Goal: Transaction & Acquisition: Subscribe to service/newsletter

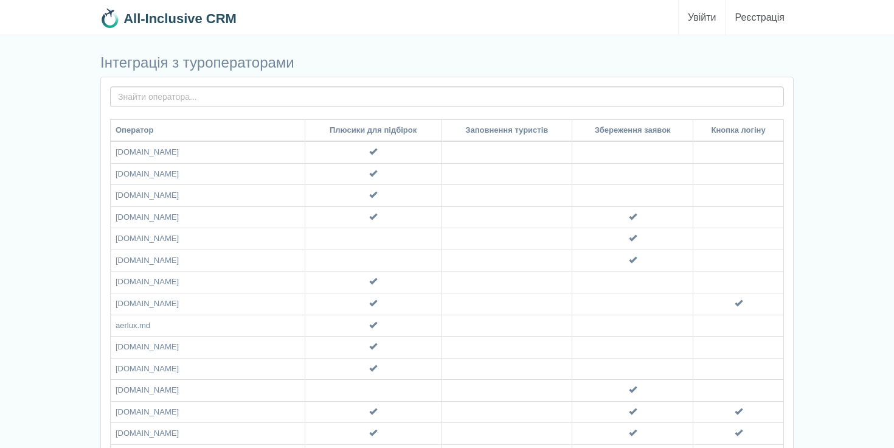
click at [695, 13] on link "Увійти" at bounding box center [702, 17] width 47 height 35
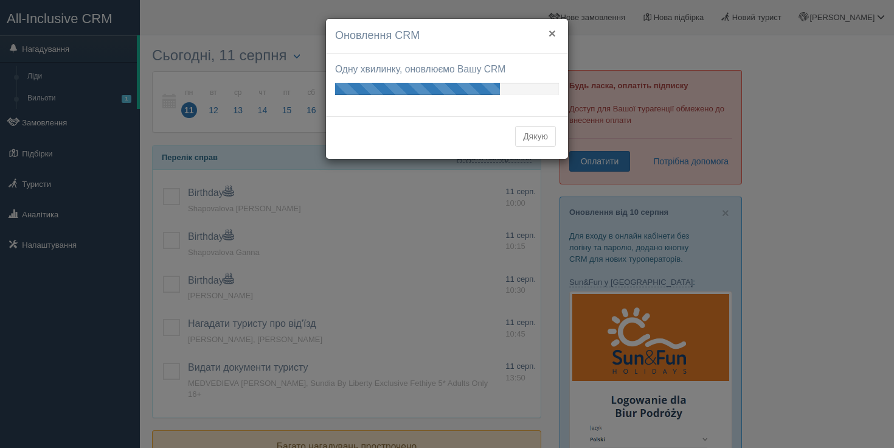
click at [555, 29] on button "×" at bounding box center [552, 33] width 7 height 13
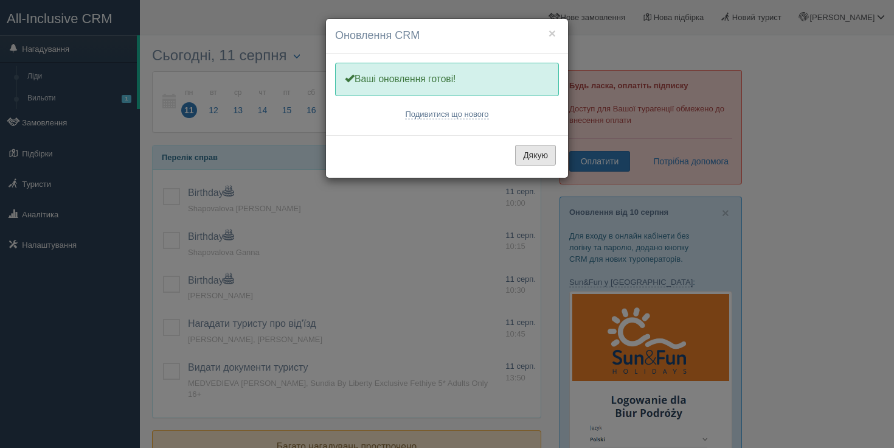
click at [531, 162] on button "Дякую" at bounding box center [535, 155] width 41 height 21
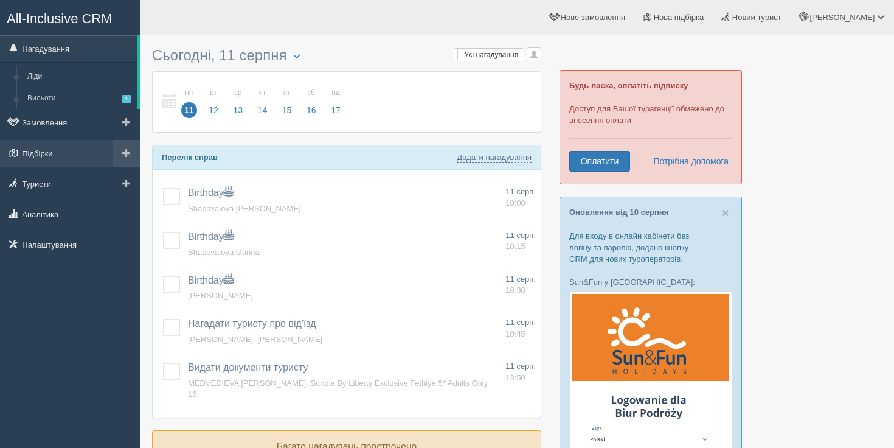
click at [66, 150] on link "Підбірки" at bounding box center [70, 153] width 140 height 27
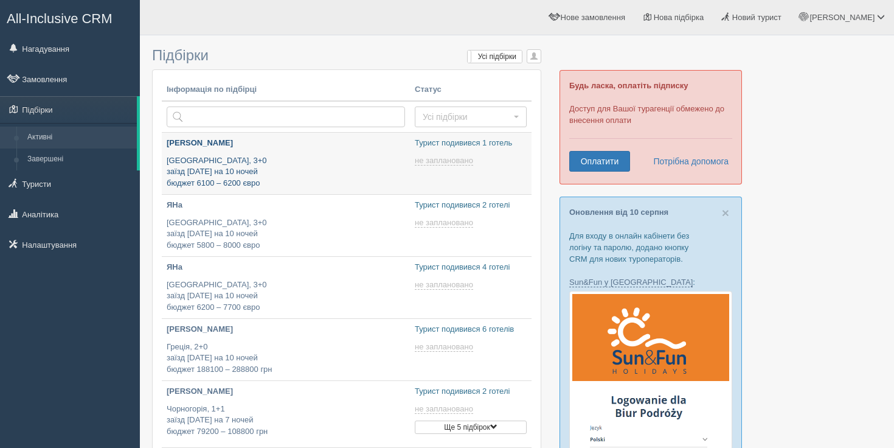
type input "2025-08-11 23:10"
click at [296, 155] on p "Spain, 3+0 заїзд 8 вересня на 10 ночей бюджет 6100 – 6200 євро" at bounding box center [286, 172] width 239 height 34
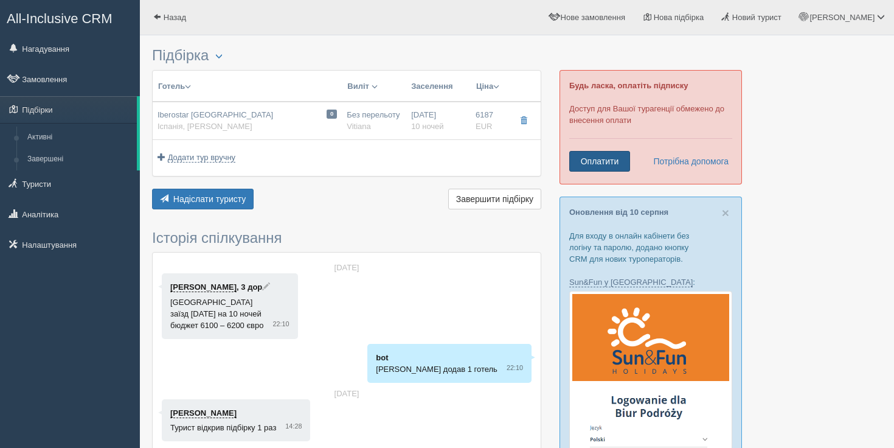
click at [619, 161] on link "Оплатити" at bounding box center [600, 161] width 61 height 21
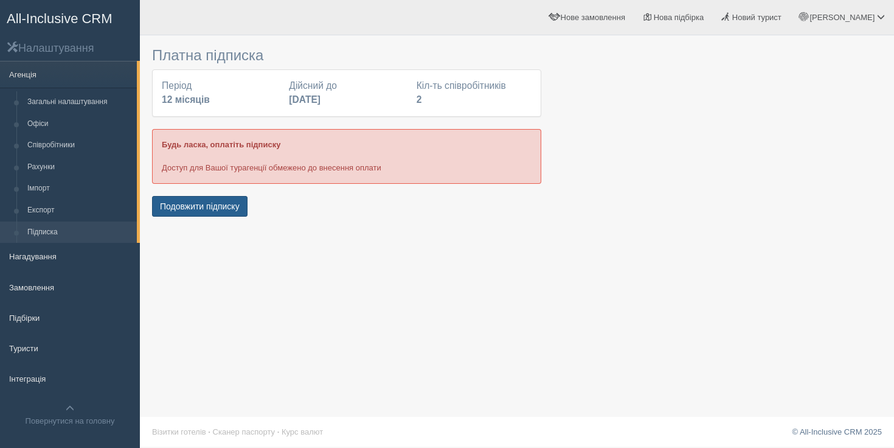
click at [245, 211] on button "Подовжити підписку" at bounding box center [200, 206] width 96 height 21
